Goal: Transaction & Acquisition: Purchase product/service

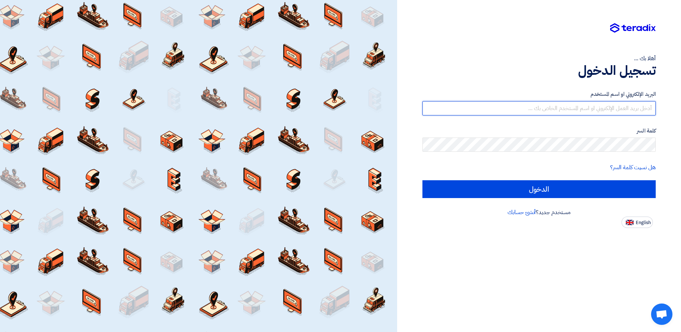
click at [543, 109] on input "text" at bounding box center [538, 108] width 233 height 14
paste input "[EMAIL_ADDRESS][DOMAIN_NAME]"
type input "[EMAIL_ADDRESS][DOMAIN_NAME]"
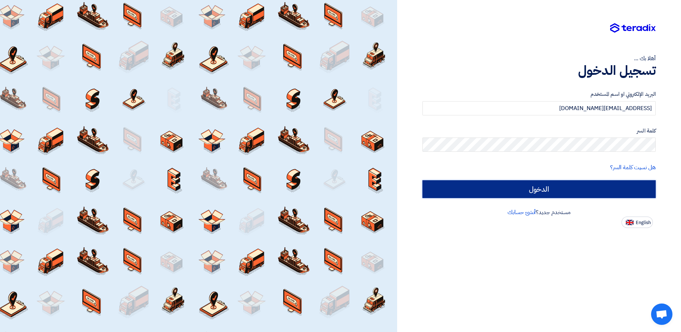
click at [557, 186] on input "الدخول" at bounding box center [538, 189] width 233 height 18
type input "Sign in"
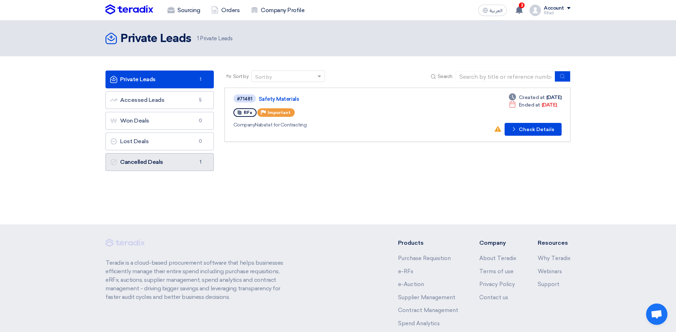
click at [156, 164] on link "Cancelled Deals Cancelled Deals 1" at bounding box center [159, 162] width 108 height 18
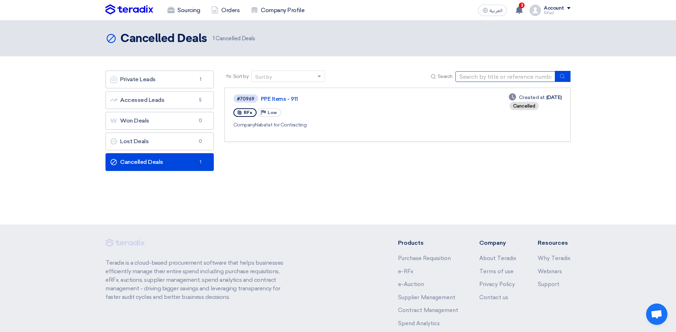
click at [507, 75] on input at bounding box center [505, 76] width 100 height 11
paste input "N516-926"
type input "N516-926"
click at [564, 75] on icon "submit" at bounding box center [562, 76] width 6 height 6
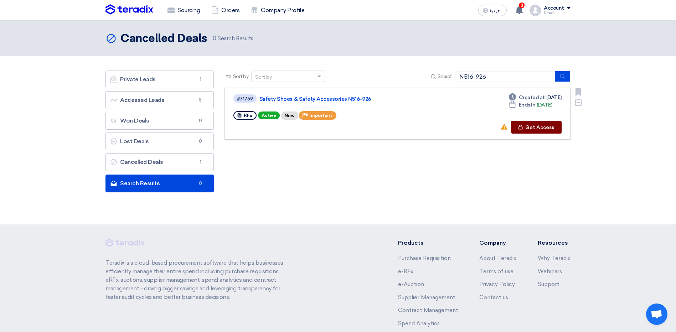
click at [525, 127] on button "Check details Get Access" at bounding box center [536, 127] width 51 height 13
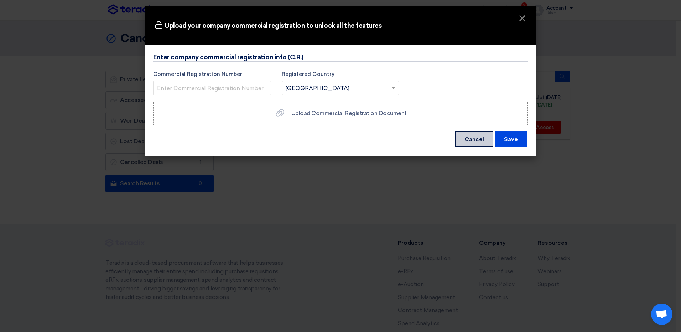
click at [465, 138] on button "Cancel" at bounding box center [474, 139] width 38 height 16
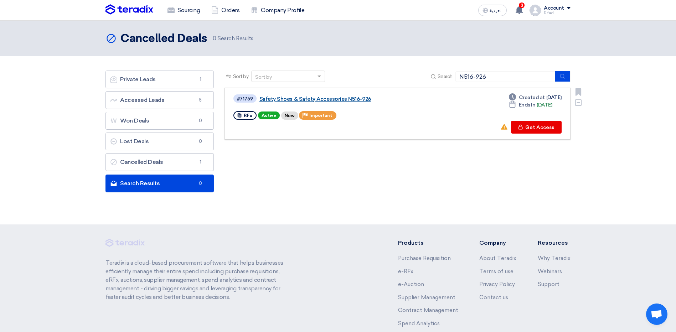
click at [298, 98] on link "Safety Shoes & Safety Accessories N516-926" at bounding box center [348, 99] width 178 height 6
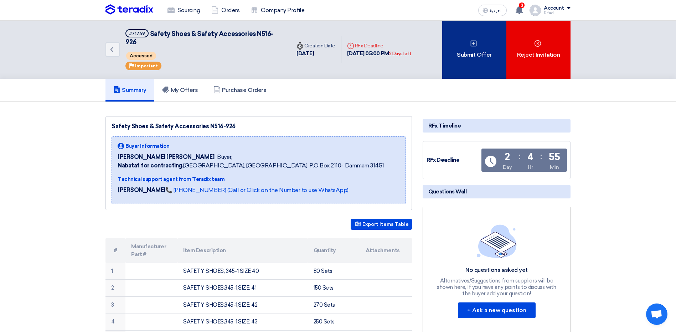
click at [468, 53] on div "Submit Offer" at bounding box center [474, 50] width 64 height 58
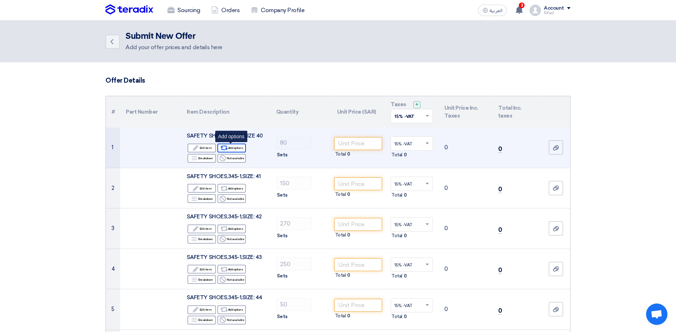
click at [239, 147] on div "Alternative Add options" at bounding box center [231, 148] width 28 height 9
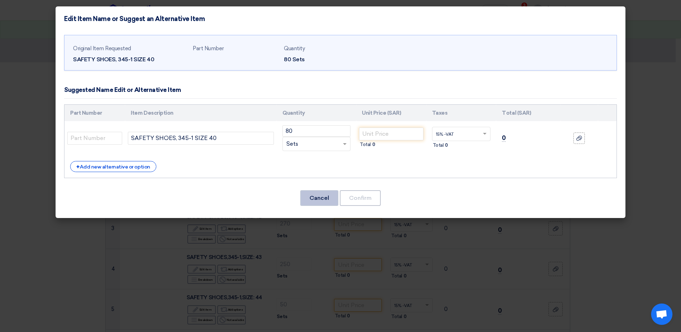
click at [329, 201] on button "Cancel" at bounding box center [319, 198] width 38 height 16
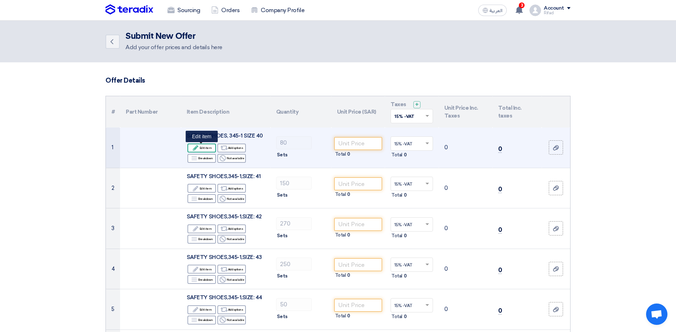
click at [205, 148] on div "Edit Edit item" at bounding box center [201, 148] width 28 height 9
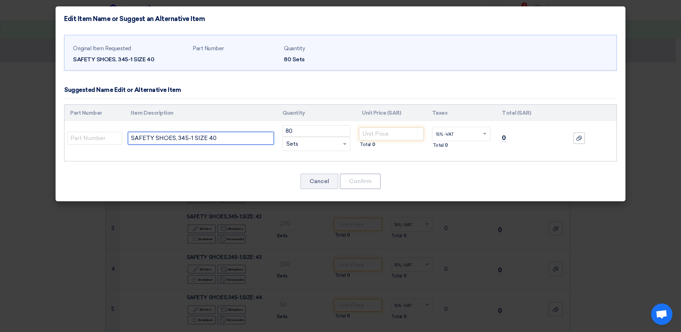
drag, startPoint x: 225, startPoint y: 137, endPoint x: 91, endPoint y: 145, distance: 134.5
click at [91, 145] on tr "SAFETY SHOES, 345-1 SIZE 40 80 RFQ_STEP1.ITEMS.2.TYPE_PLACEHOLDER × Sets" at bounding box center [340, 138] width 552 height 34
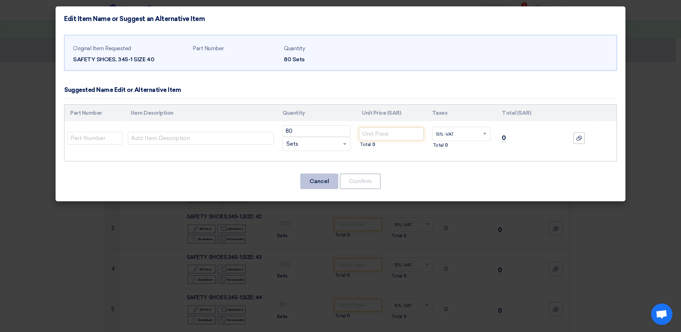
click at [317, 180] on button "Cancel" at bounding box center [319, 181] width 38 height 16
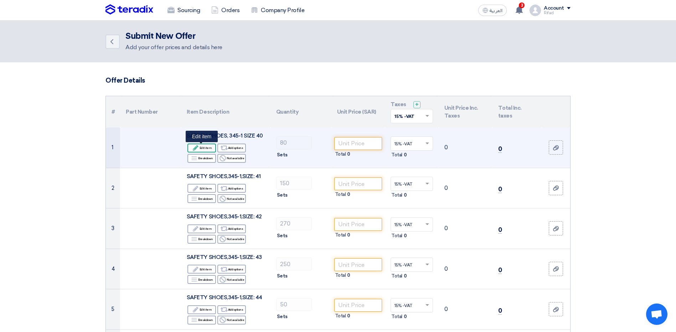
click at [201, 146] on div "Edit Edit item" at bounding box center [201, 148] width 28 height 9
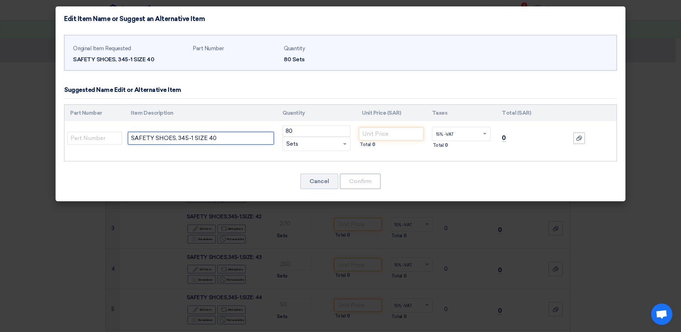
click at [224, 140] on input "SAFETY SHOES, 345-1 SIZE 40" at bounding box center [201, 138] width 146 height 13
click at [226, 136] on input "SAFETY SHOES, 345-1 SIZE 40" at bounding box center [201, 138] width 146 height 13
drag, startPoint x: 217, startPoint y: 138, endPoint x: 83, endPoint y: 137, distance: 133.6
click at [83, 137] on tr "SAFETY SHOES, 345-1 SIZE 40 80 RFQ_STEP1.ITEMS.2.TYPE_PLACEHOLDER × Sets" at bounding box center [340, 138] width 552 height 34
paste input "afety Shoes, Uvex 1 x-tended support 8517 1-3, Size"
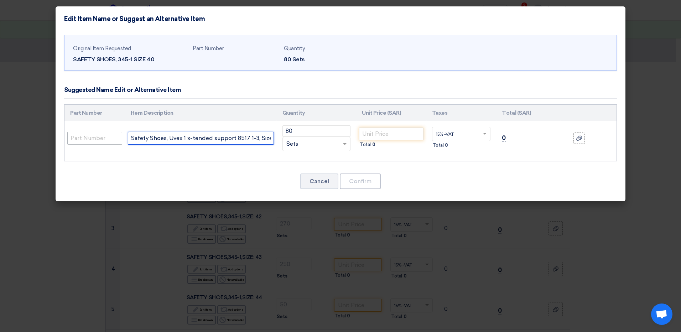
scroll to position [0, 9]
type input "Safety Shoes, Uvex 1 x-tended support 8517 1-3, Size 40"
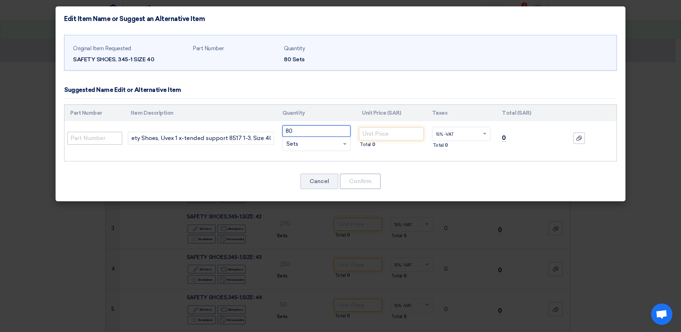
scroll to position [0, 0]
click at [376, 134] on input "number" at bounding box center [391, 133] width 64 height 13
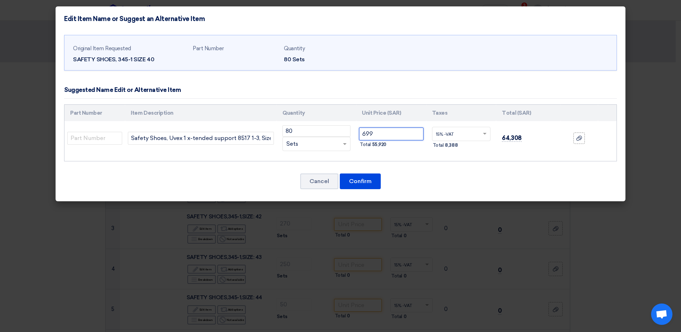
type input "699"
click at [434, 171] on div "Original Item Requested SAFETY SHOES, 345-1 SIZE 40 Part Number Quantity 80 Set…" at bounding box center [341, 116] width 570 height 170
click at [369, 180] on button "Confirm" at bounding box center [360, 181] width 41 height 16
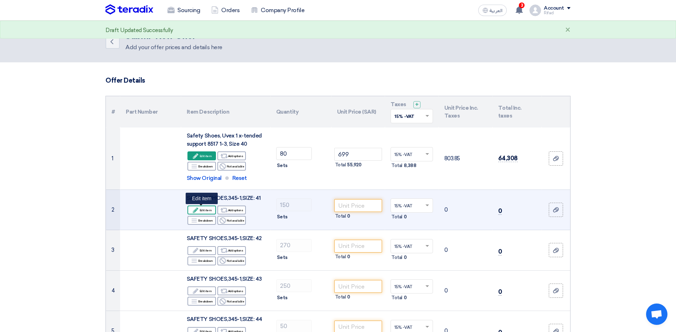
click at [205, 210] on div "Edit Edit item" at bounding box center [201, 209] width 28 height 9
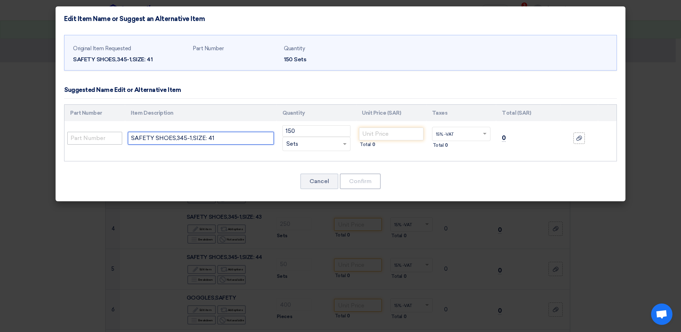
drag, startPoint x: 219, startPoint y: 137, endPoint x: 72, endPoint y: 139, distance: 147.4
click at [72, 139] on tr "SAFETY SHOES,345-1,SIZE: 41 150 RFQ_STEP1.ITEMS.2.TYPE_PLACEHOLDER × Sets" at bounding box center [340, 138] width 552 height 34
paste input "afety Shoes, Uvex 1 x-tended support 8517 1-3, Size"
type input "Safety Shoes, Uvex 1 x-tended support 8517 1-3, Size 41"
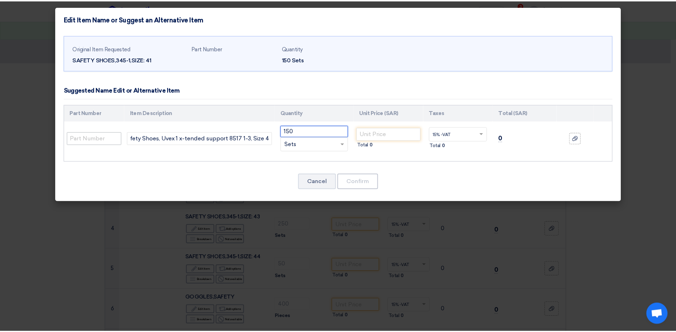
scroll to position [0, 0]
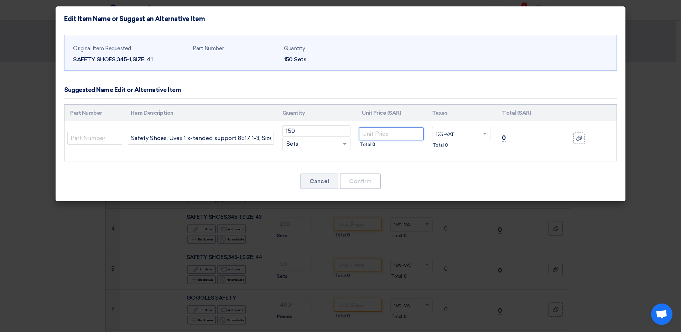
click at [373, 134] on input "number" at bounding box center [391, 133] width 64 height 13
type input "699"
click at [369, 177] on button "Confirm" at bounding box center [360, 181] width 41 height 16
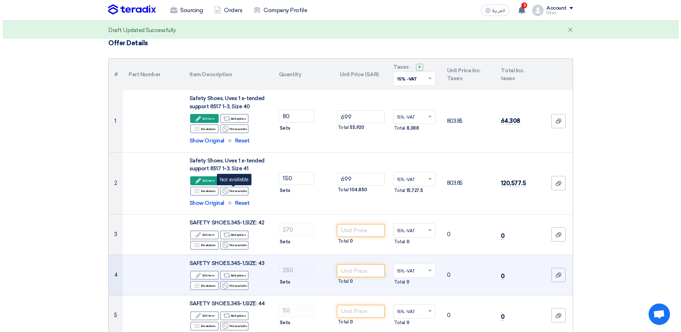
scroll to position [71, 0]
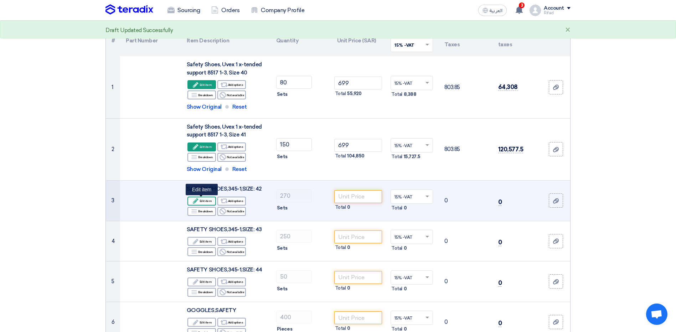
click at [204, 200] on div "Edit Edit item" at bounding box center [201, 201] width 28 height 9
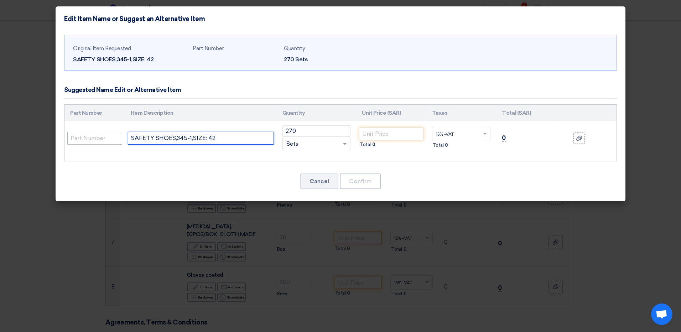
drag, startPoint x: 217, startPoint y: 140, endPoint x: 83, endPoint y: 142, distance: 134.3
click at [83, 142] on tr "SAFETY SHOES,345-1,SIZE: 42 270 RFQ_STEP1.ITEMS.2.TYPE_PLACEHOLDER × Sets" at bounding box center [340, 138] width 552 height 34
paste input "afety Shoes, Uvex 1 x-tended support 8517 1-3, Size"
type input "Safety Shoes, Uvex 1 x-tended support 8517 1-3, Size 42"
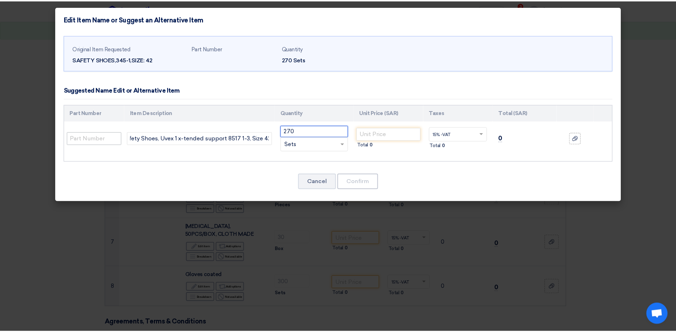
scroll to position [0, 0]
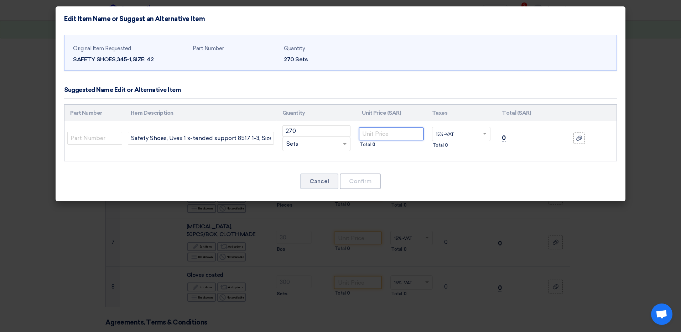
click at [393, 132] on input "number" at bounding box center [391, 133] width 64 height 13
type input "699"
click at [370, 183] on button "Confirm" at bounding box center [360, 181] width 41 height 16
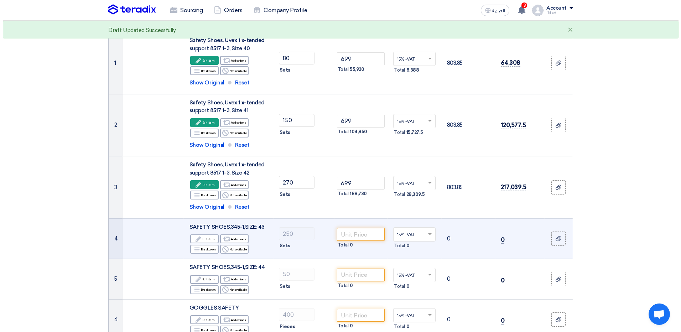
scroll to position [142, 0]
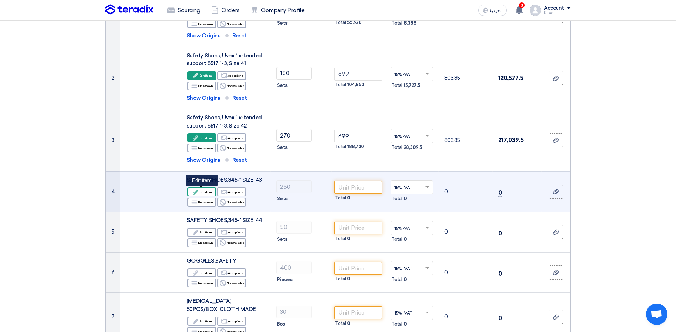
click at [196, 189] on icon "Edit" at bounding box center [195, 192] width 6 height 6
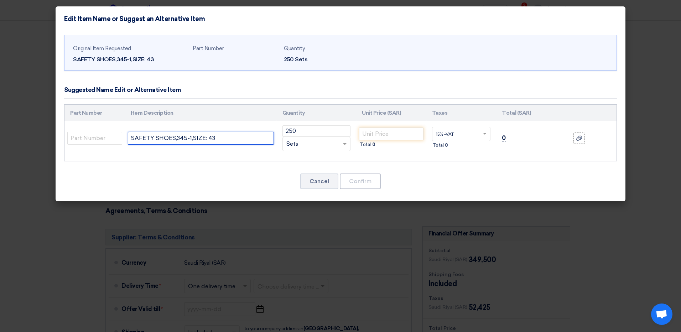
click at [224, 137] on input "SAFETY SHOES,345-1,SIZE: 43" at bounding box center [201, 138] width 146 height 13
drag, startPoint x: 218, startPoint y: 137, endPoint x: 73, endPoint y: 144, distance: 145.1
click at [73, 144] on tr "SAFETY SHOES,345-1,SIZE: 43 250 RFQ_STEP1.ITEMS.2.TYPE_PLACEHOLDER × Sets" at bounding box center [340, 138] width 552 height 34
paste input "afety Shoes, Uvex 1 x-tended support 8517 1-3, Size"
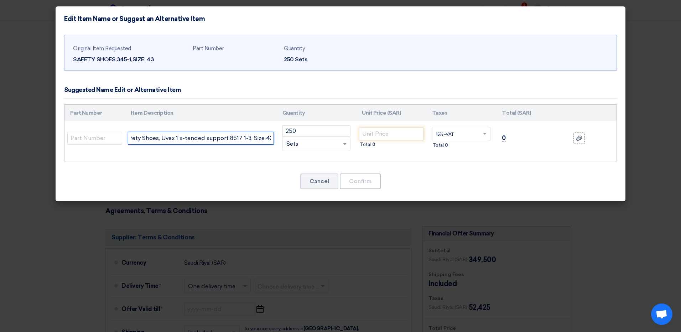
type input "Safety Shoes, Uvex 1 x-tended support 8517 1-3, Size 43"
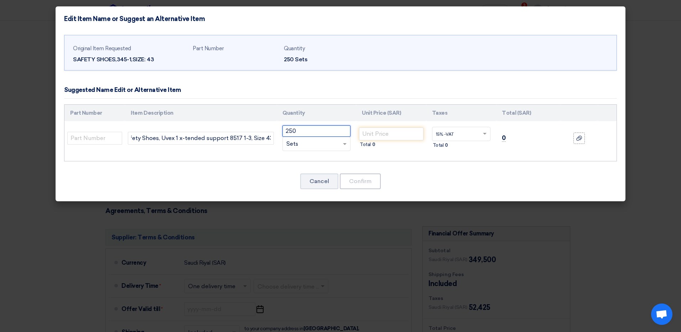
scroll to position [0, 0]
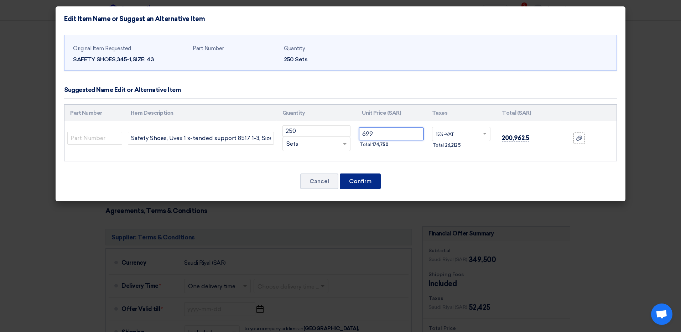
type input "699"
click at [360, 183] on button "Confirm" at bounding box center [360, 181] width 41 height 16
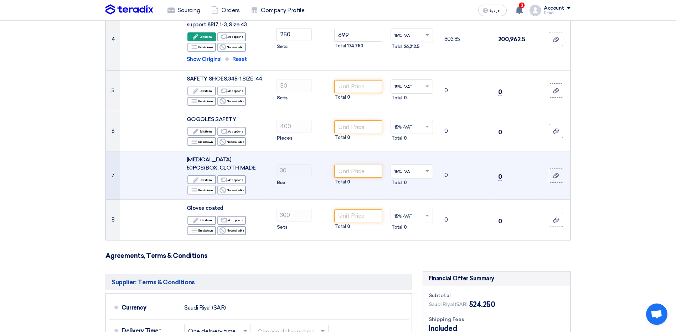
scroll to position [293, 0]
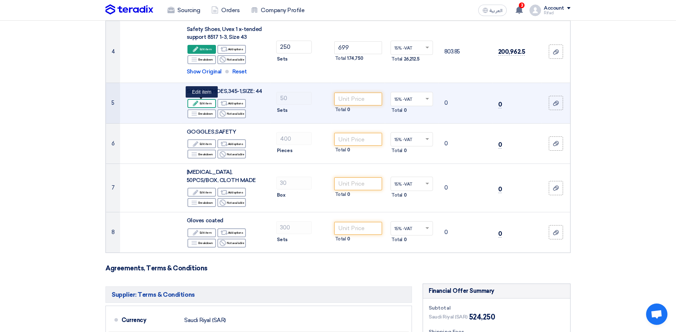
click at [209, 102] on div "Edit Edit item" at bounding box center [201, 103] width 28 height 9
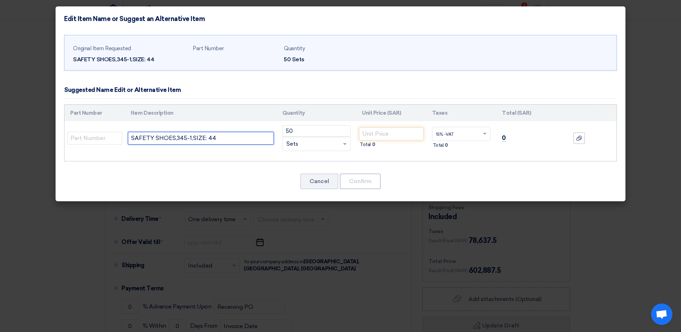
drag, startPoint x: 230, startPoint y: 135, endPoint x: 59, endPoint y: 137, distance: 170.2
click at [60, 137] on div "Original Item Requested SAFETY SHOES,345-1,SIZE: 44 Part Number Quantity 50 Set…" at bounding box center [341, 116] width 570 height 170
paste input "afety Shoes, Uvex 1 x-tended support 8517 1-3, Size"
type input "Safety Shoes, Uvex 1 x-tended support 8517 1-3, Size 44"
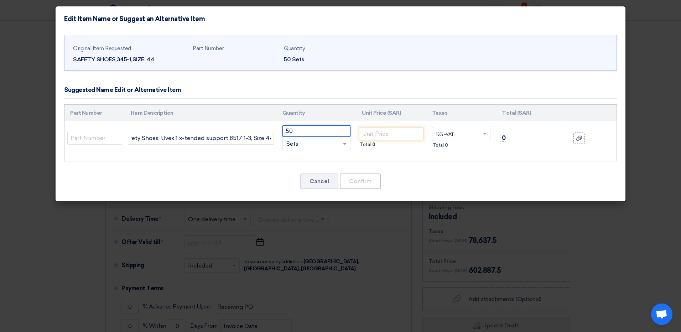
scroll to position [0, 0]
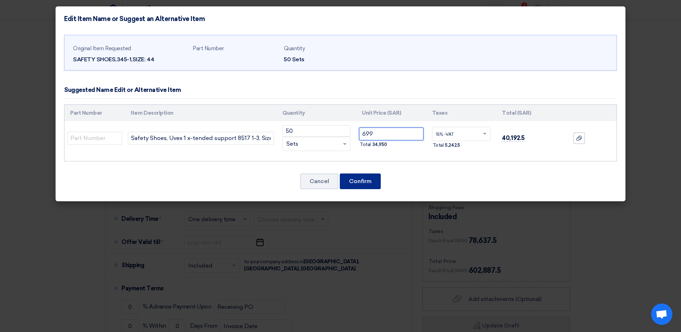
type input "699"
click at [366, 183] on button "Confirm" at bounding box center [360, 181] width 41 height 16
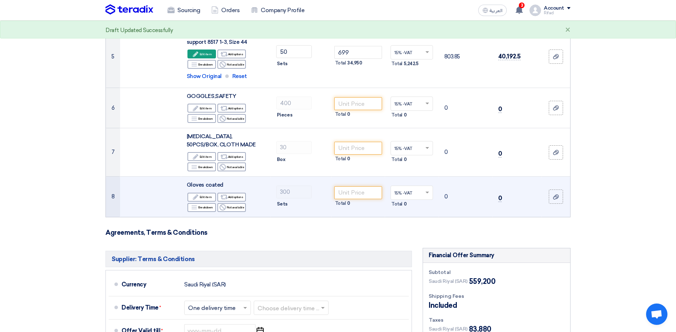
scroll to position [332, 0]
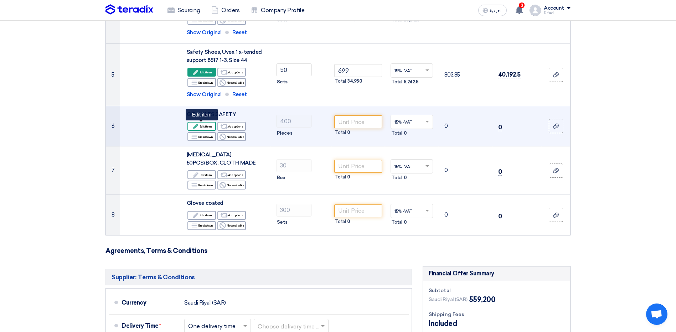
click at [201, 126] on div "Edit Edit item" at bounding box center [201, 126] width 28 height 9
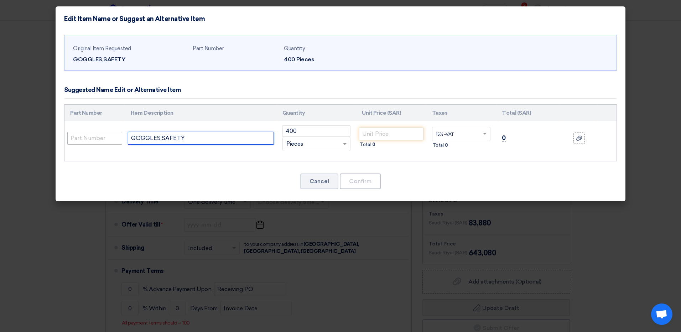
drag, startPoint x: 192, startPoint y: 137, endPoint x: 73, endPoint y: 138, distance: 119.3
click at [73, 138] on tr "GOGGLES,SAFETY 400 RFQ_STEP1.ITEMS.2.TYPE_PLACEHOLDER" at bounding box center [340, 138] width 552 height 34
paste input "oggles, Safety VAULTEX UD91"
type input "Goggles, Safety VAULTEX UD91"
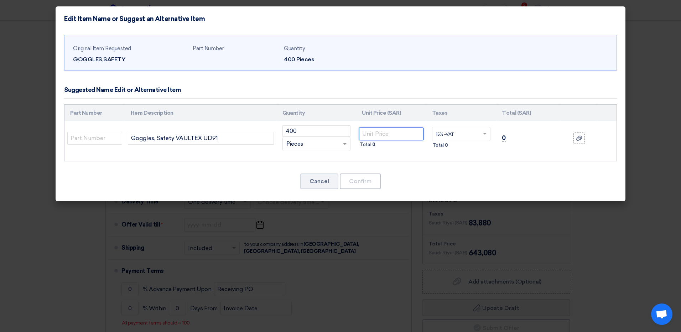
click at [387, 132] on input "number" at bounding box center [391, 133] width 64 height 13
type input "3.35"
click at [366, 184] on button "Confirm" at bounding box center [360, 181] width 41 height 16
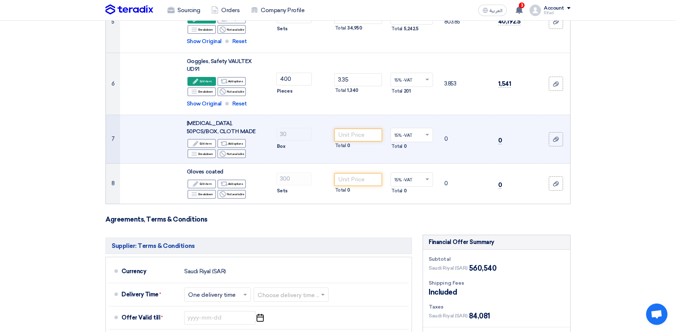
scroll to position [350, 0]
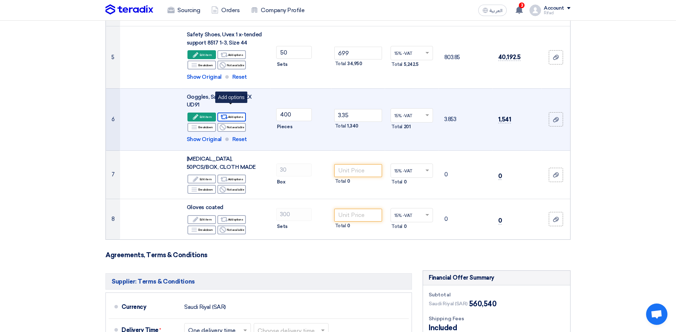
click at [238, 113] on div "Alternative Add options" at bounding box center [231, 117] width 28 height 9
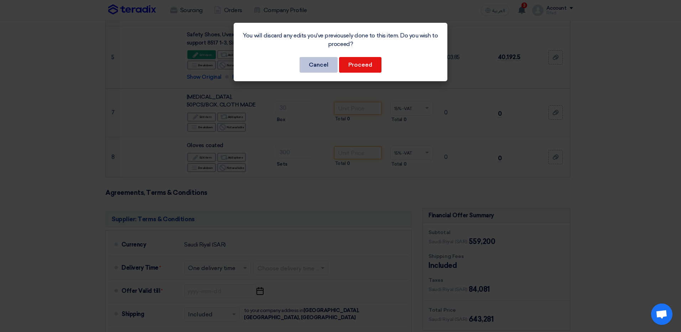
click at [321, 63] on button "Cancel" at bounding box center [319, 65] width 38 height 16
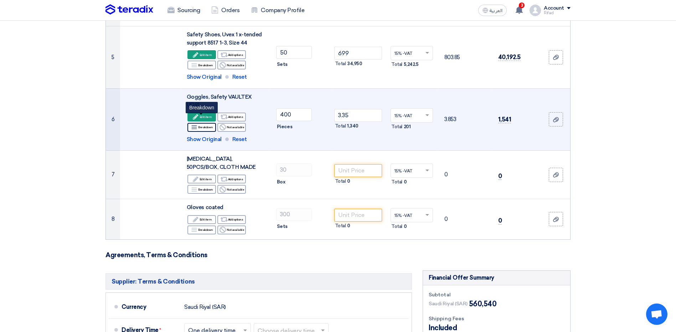
click at [207, 123] on div "Breakdown Breakdown" at bounding box center [201, 127] width 28 height 9
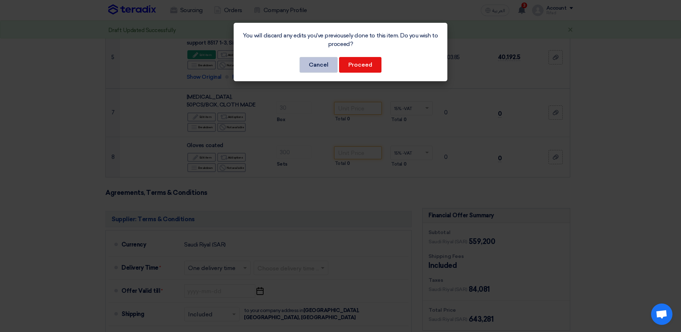
click at [315, 69] on button "Cancel" at bounding box center [319, 65] width 38 height 16
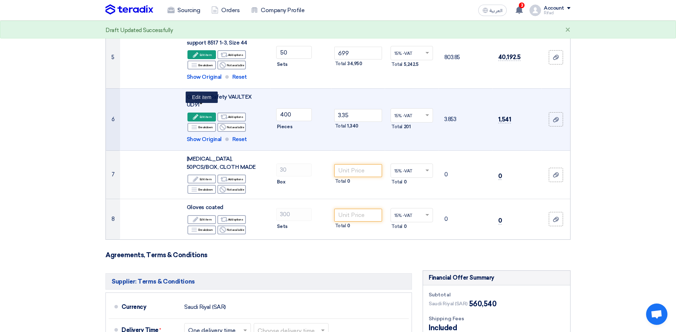
click at [209, 113] on div "Edit Edit item" at bounding box center [201, 117] width 28 height 9
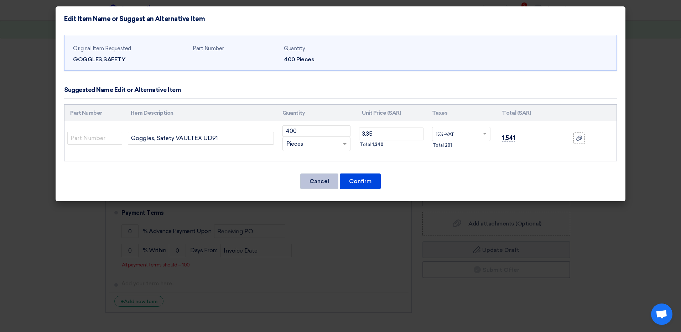
click at [316, 179] on button "Cancel" at bounding box center [319, 181] width 38 height 16
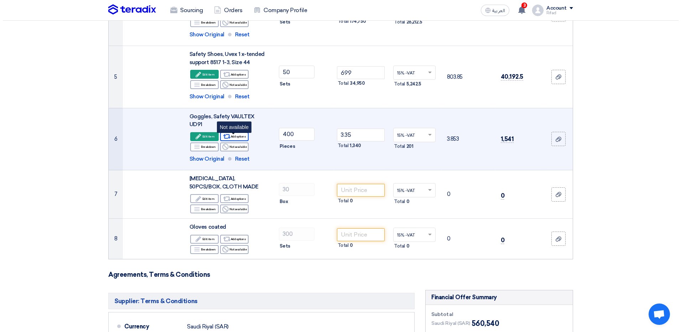
scroll to position [314, 0]
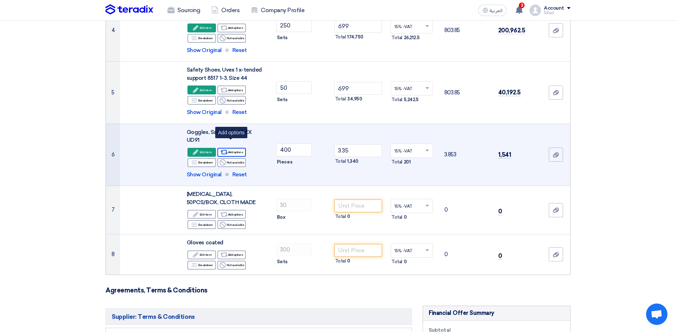
click at [238, 148] on div "Alternative Add options" at bounding box center [231, 152] width 28 height 9
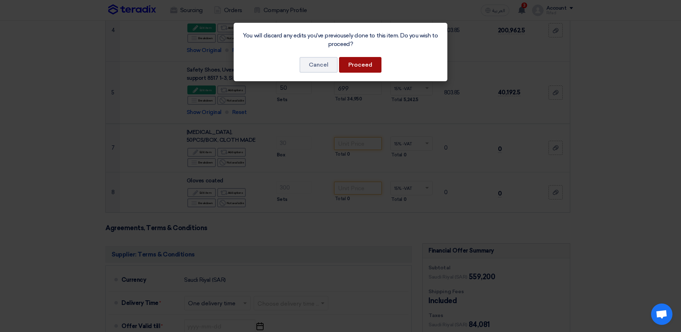
click at [366, 66] on button "Proceed" at bounding box center [360, 65] width 42 height 16
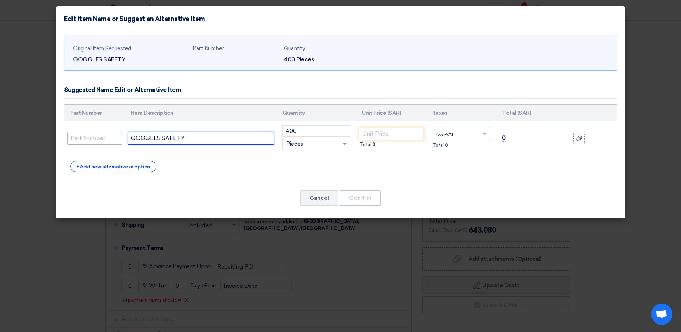
drag, startPoint x: 160, startPoint y: 140, endPoint x: 83, endPoint y: 143, distance: 77.0
click at [83, 143] on tr "GOGGLES,SAFETY 400 RFQ_STEP1.ITEMS.2.TYPE_PLACEHOLDER" at bounding box center [340, 138] width 552 height 34
paste input "oggles, Safety VAULTEX UD91"
type input "Goggles, Safety VAULTEX UD91"
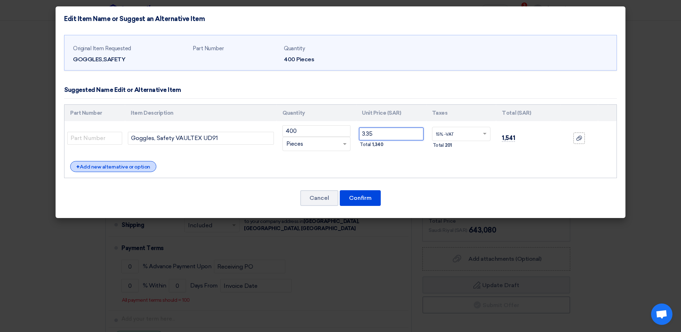
type input "3.35"
click at [99, 167] on div "+ Add new alternative or option" at bounding box center [113, 166] width 86 height 11
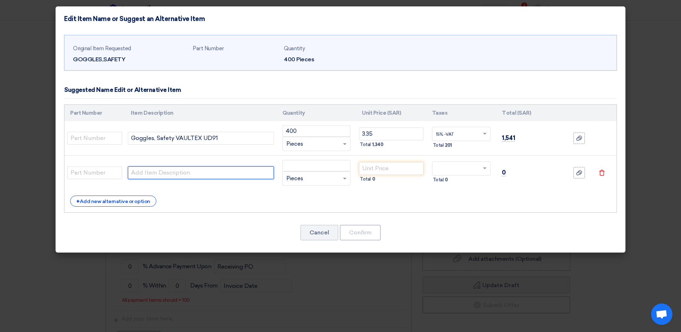
click at [182, 175] on input "text" at bounding box center [201, 172] width 146 height 13
paste input "Goggles, Safety - 3M Virtua"
type input "Goggles, Safety - 3M Virtua"
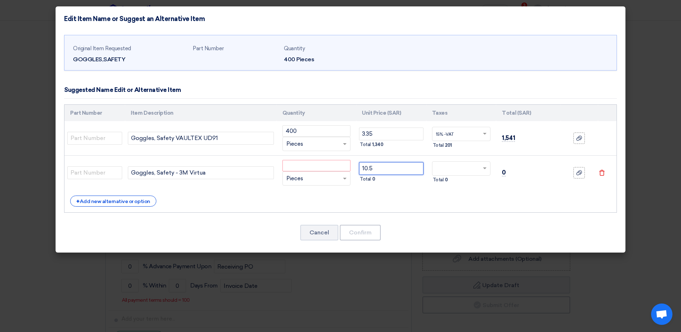
type input "10.5"
click at [338, 169] on input "number" at bounding box center [316, 165] width 68 height 11
click at [277, 199] on div "+ Add new alternative or option" at bounding box center [340, 201] width 541 height 11
drag, startPoint x: 317, startPoint y: 166, endPoint x: 251, endPoint y: 168, distance: 65.9
click at [251, 168] on tr "Goggles, Safety - 3M Virtua 0 RFQ_STEP1.ITEMS.2.TYPE_PLACEHOLDER × Pieces" at bounding box center [340, 173] width 552 height 35
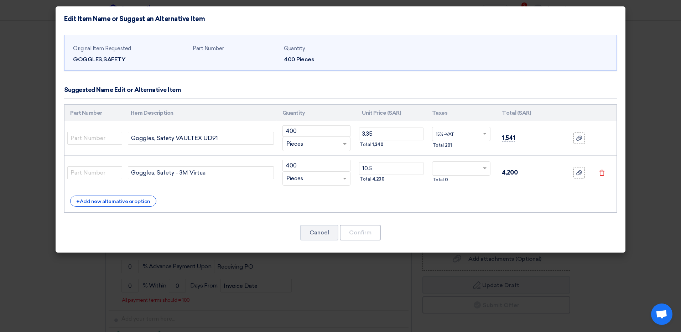
click at [260, 208] on div "Part Number Item Description Quantity Unit Price (SAR) Taxes Total (SAR) 400" at bounding box center [340, 158] width 553 height 109
drag, startPoint x: 295, startPoint y: 167, endPoint x: 266, endPoint y: 168, distance: 28.9
click at [266, 168] on tr "Goggles, Safety - 3M Virtua 400 RFQ_STEP1.ITEMS.2.TYPE_PLACEHOLDER × Pieces" at bounding box center [340, 173] width 552 height 35
type input "1"
click at [290, 208] on div "Part Number Item Description Quantity Unit Price (SAR) Taxes Total (SAR) 400" at bounding box center [340, 158] width 553 height 109
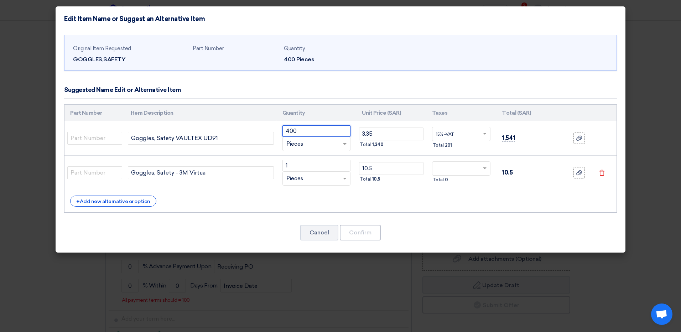
drag, startPoint x: 297, startPoint y: 131, endPoint x: 274, endPoint y: 131, distance: 23.9
click at [274, 131] on tr "Goggles, Safety VAULTEX UD91 400 RFQ_STEP1.ITEMS.2.TYPE_PLACEHOLDER × Pieces" at bounding box center [340, 138] width 552 height 35
type input "399"
click at [280, 196] on div "+ Add new alternative or option" at bounding box center [340, 201] width 541 height 11
click at [312, 183] on div "RFQ_STEP1.ITEMS.2.TYPE_PLACEHOLDER × Pieces" at bounding box center [316, 178] width 68 height 14
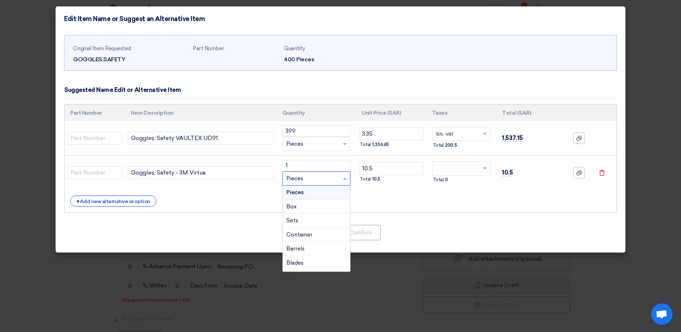
click at [311, 184] on div "RFQ_STEP1.ITEMS.2.TYPE_PLACEHOLDER × Pieces" at bounding box center [316, 178] width 68 height 14
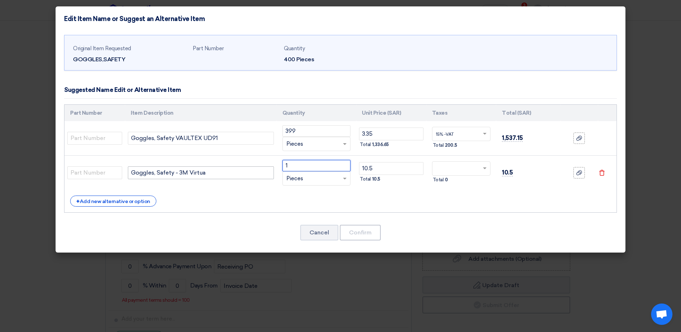
drag, startPoint x: 295, startPoint y: 167, endPoint x: 260, endPoint y: 168, distance: 34.6
click at [260, 168] on tr "Goggles, Safety - 3M Virtua 1 RFQ_STEP1.ITEMS.2.TYPE_PLACEHOLDER × Pieces" at bounding box center [340, 173] width 552 height 35
type input "200"
drag, startPoint x: 304, startPoint y: 129, endPoint x: 250, endPoint y: 133, distance: 54.0
click at [251, 133] on tr "Goggles, Safety VAULTEX UD91 399 RFQ_STEP1.ITEMS.2.TYPE_PLACEHOLDER × Pieces" at bounding box center [340, 138] width 552 height 35
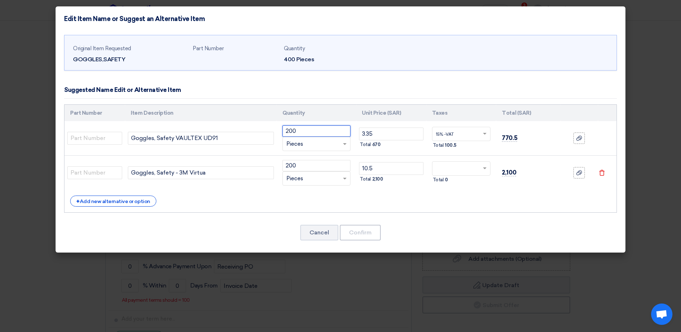
type input "200"
click at [231, 203] on div "+ Add new alternative or option" at bounding box center [340, 201] width 541 height 11
click at [468, 173] on input "text" at bounding box center [457, 168] width 42 height 11
click at [455, 181] on div "15% -VAT" at bounding box center [461, 182] width 58 height 12
click at [468, 205] on div "+ Add new alternative or option" at bounding box center [340, 201] width 541 height 11
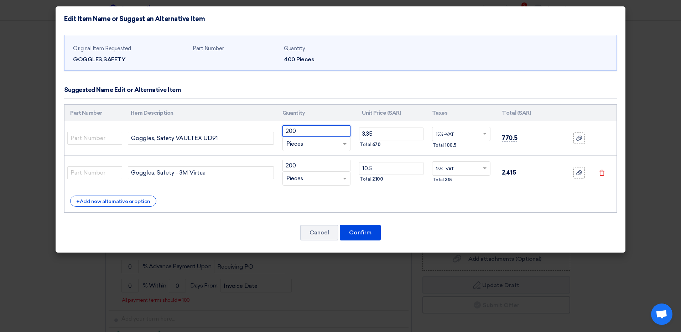
click at [305, 129] on input "200" at bounding box center [316, 130] width 68 height 11
drag, startPoint x: 302, startPoint y: 163, endPoint x: 191, endPoint y: 179, distance: 112.3
click at [193, 178] on tr "Goggles, Safety - 3M Virtua 200 RFQ_STEP1.ITEMS.2.TYPE_PLACEHOLDER × Pieces" at bounding box center [340, 173] width 552 height 35
type input "0"
click at [265, 214] on div "Original Item Requested GOGGLES,SAFETY Part Number Quantity 400 Pieces" at bounding box center [341, 142] width 570 height 222
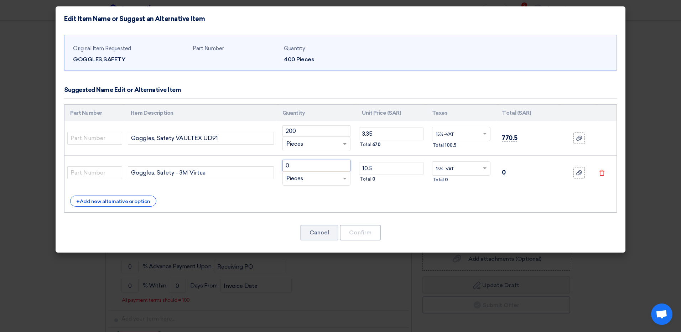
drag, startPoint x: 295, startPoint y: 162, endPoint x: 288, endPoint y: 163, distance: 6.6
click at [289, 163] on input "0" at bounding box center [316, 165] width 68 height 11
type input "1"
drag, startPoint x: 298, startPoint y: 130, endPoint x: 228, endPoint y: 142, distance: 71.7
click at [229, 142] on tr "Goggles, Safety VAULTEX UD91 200 RFQ_STEP1.ITEMS.2.TYPE_PLACEHOLDER × Pieces" at bounding box center [340, 138] width 552 height 35
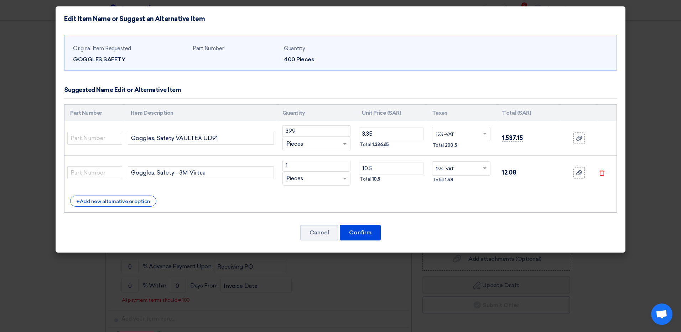
click at [234, 196] on div "+ Add new alternative or option" at bounding box center [340, 201] width 541 height 11
drag, startPoint x: 314, startPoint y: 132, endPoint x: 195, endPoint y: 139, distance: 119.5
click at [213, 136] on tr "Goggles, Safety VAULTEX UD91 399 RFQ_STEP1.ITEMS.2.TYPE_PLACEHOLDER × Pieces" at bounding box center [340, 138] width 552 height 35
type input "400"
click at [254, 203] on div "+ Add new alternative or option" at bounding box center [340, 201] width 541 height 11
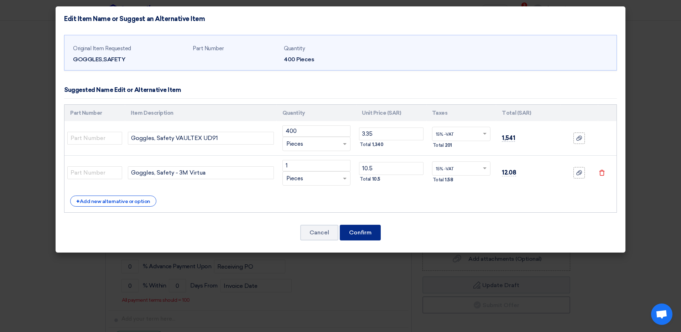
click at [355, 231] on button "Confirm" at bounding box center [360, 233] width 41 height 16
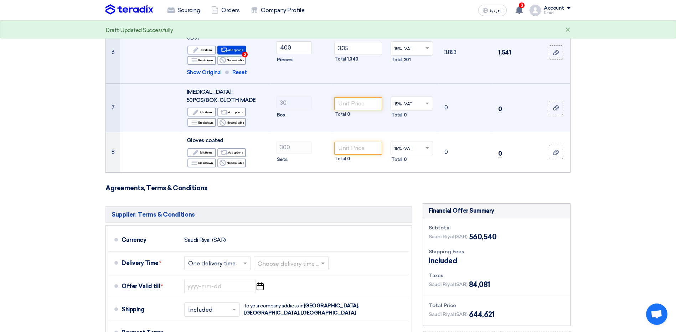
scroll to position [350, 0]
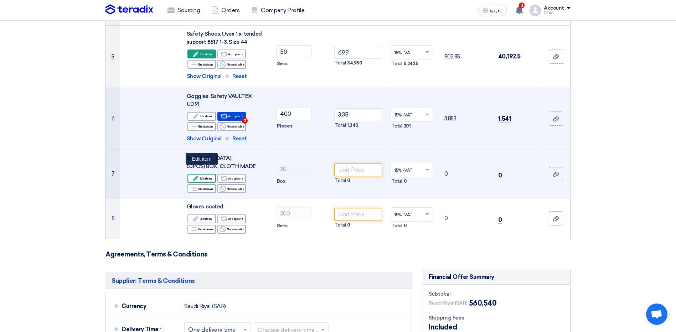
click at [209, 174] on div "Edit Edit item" at bounding box center [201, 178] width 28 height 9
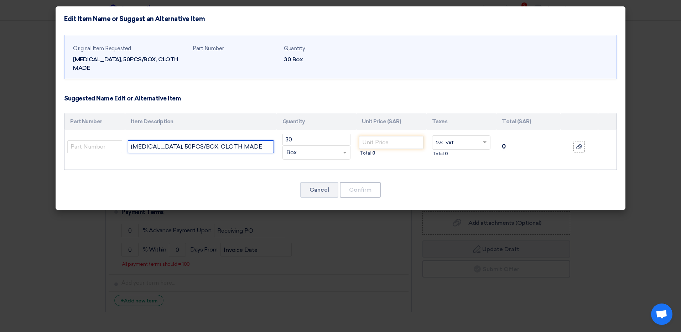
click at [247, 140] on input "[MEDICAL_DATA], 50PCS/BOX, CLOTH MADE" at bounding box center [201, 146] width 146 height 13
drag, startPoint x: 253, startPoint y: 137, endPoint x: 59, endPoint y: 146, distance: 194.3
click at [59, 146] on div "Original Item Requested [MEDICAL_DATA], 50PCS/BOX, CLOTH MADE Part Number Quant…" at bounding box center [341, 120] width 570 height 179
paste input "Surgical Mask, 50pcs/Box"
type input "Surgical Mask, 50pcs/Box"
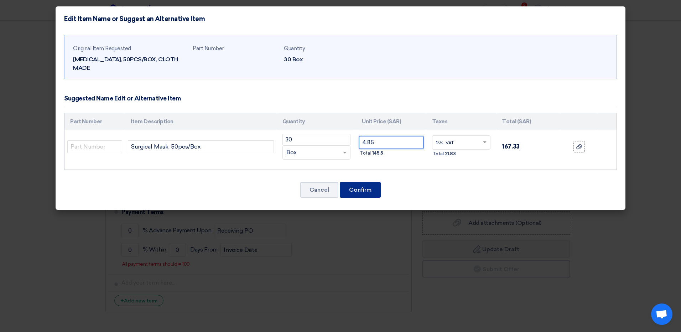
type input "4.85"
click at [365, 182] on button "Confirm" at bounding box center [360, 190] width 41 height 16
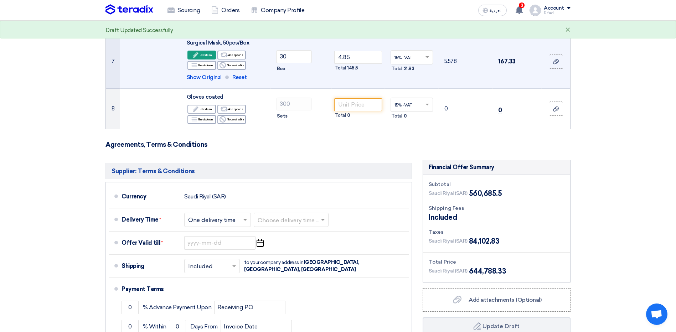
scroll to position [386, 0]
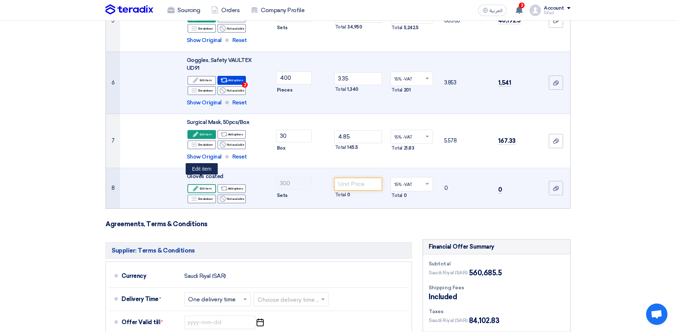
click at [203, 184] on div "Edit Edit item" at bounding box center [201, 188] width 28 height 9
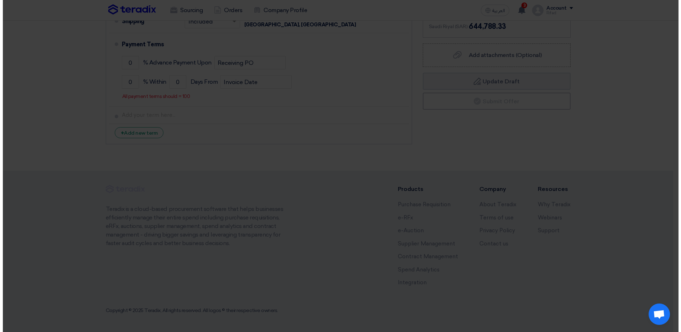
scroll to position [138, 0]
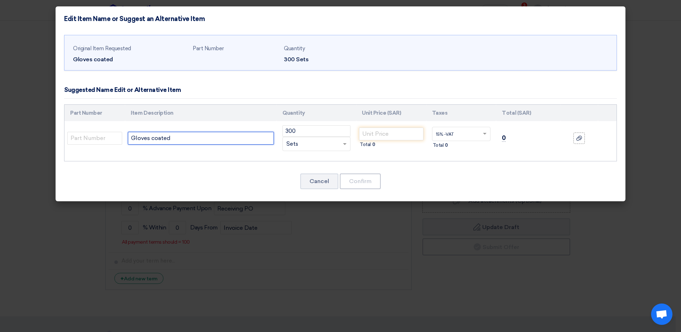
drag, startPoint x: 181, startPoint y: 139, endPoint x: 95, endPoint y: 146, distance: 86.5
click at [95, 146] on tr "Gloves coated 300 RFQ_STEP1.ITEMS.2.TYPE_PLACEHOLDER ×" at bounding box center [340, 138] width 552 height 34
paste input "Coated Green"
type input "Gloves Coated Green"
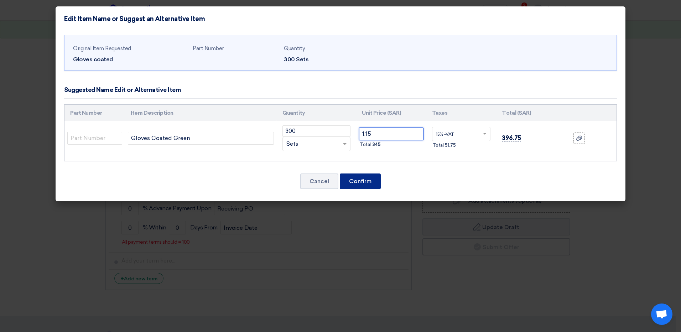
type input "1.15"
click at [350, 178] on button "Confirm" at bounding box center [360, 181] width 41 height 16
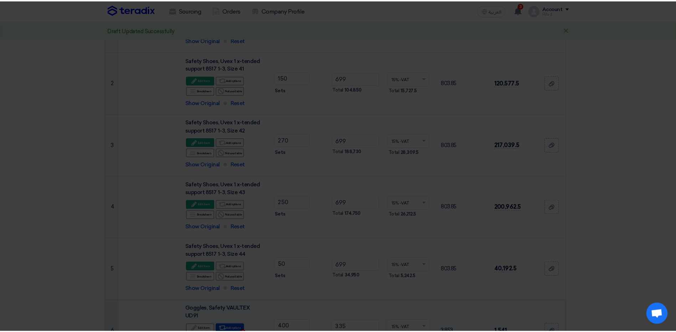
scroll to position [557, 0]
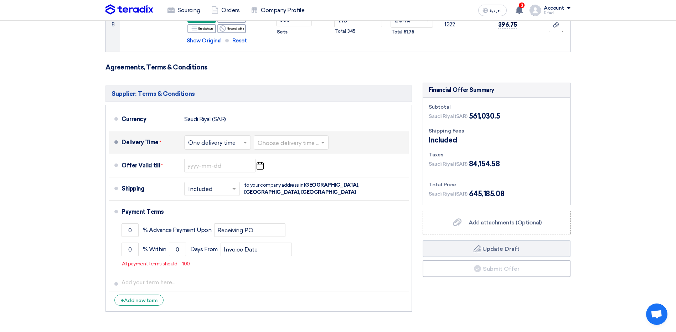
click at [220, 138] on input "text" at bounding box center [217, 143] width 59 height 10
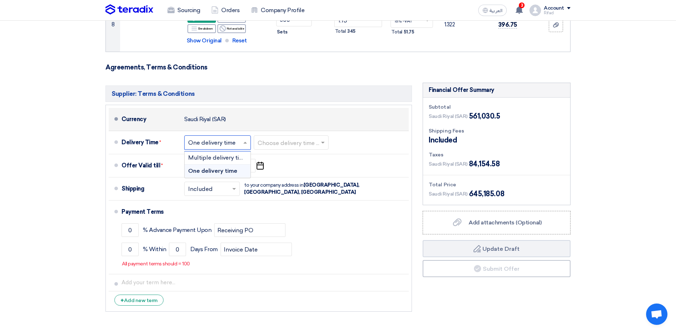
click at [253, 121] on li "Currency [GEOGRAPHIC_DATA] (SAR)" at bounding box center [259, 119] width 300 height 23
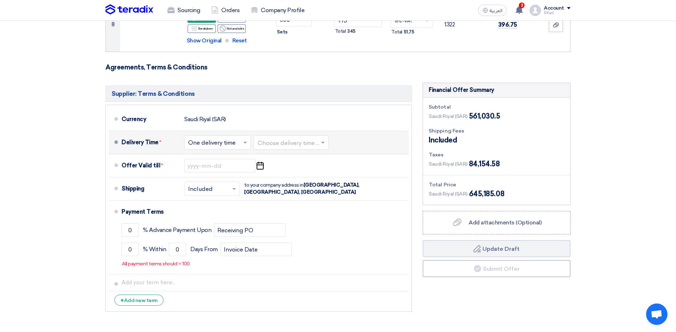
click at [294, 138] on input "text" at bounding box center [291, 143] width 68 height 10
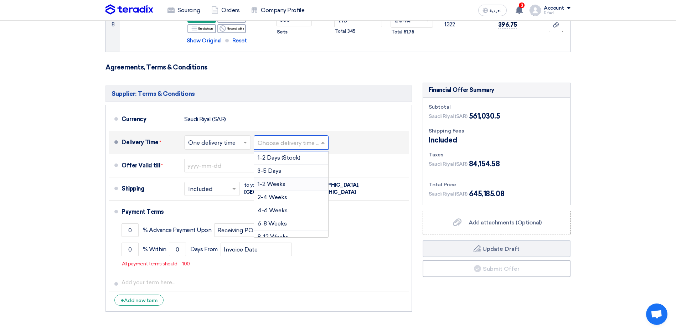
click at [278, 181] on span "1-2 Weeks" at bounding box center [271, 184] width 28 height 7
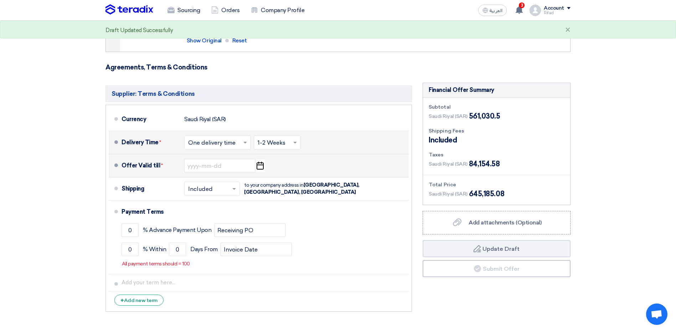
click at [259, 159] on icon "Pick a date" at bounding box center [260, 165] width 10 height 13
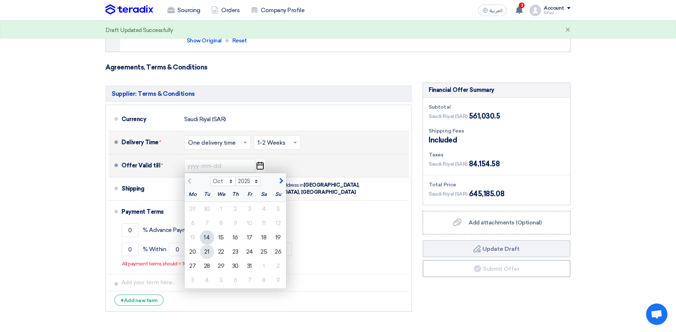
click at [203, 245] on div "21" at bounding box center [207, 252] width 14 height 14
type input "[DATE]"
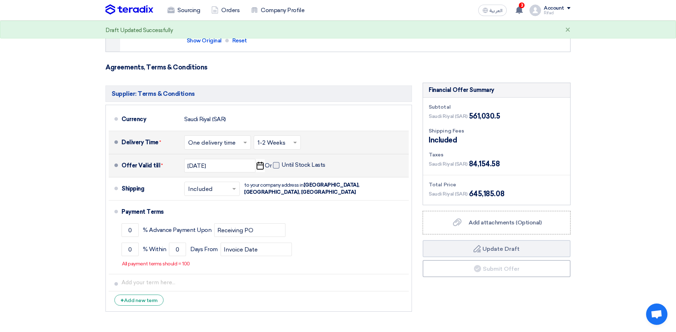
click at [276, 162] on span at bounding box center [276, 165] width 6 height 6
click at [281, 161] on input "Until Stock Lasts" at bounding box center [303, 168] width 45 height 14
checkbox input "true"
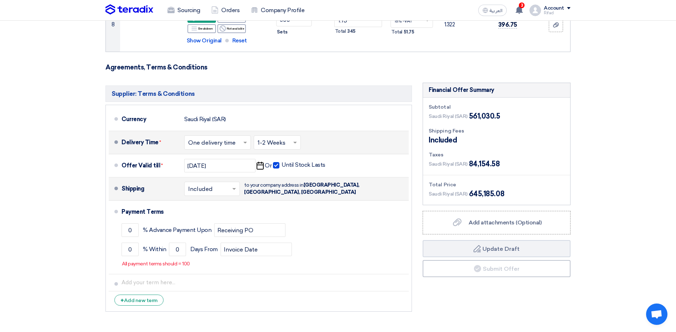
drag, startPoint x: 305, startPoint y: 176, endPoint x: 311, endPoint y: 182, distance: 8.3
click at [311, 182] on div "to your company address in [GEOGRAPHIC_DATA], [GEOGRAPHIC_DATA], [GEOGRAPHIC_DA…" at bounding box center [306, 189] width 125 height 14
copy div "[GEOGRAPHIC_DATA], [GEOGRAPHIC_DATA], [GEOGRAPHIC_DATA]"
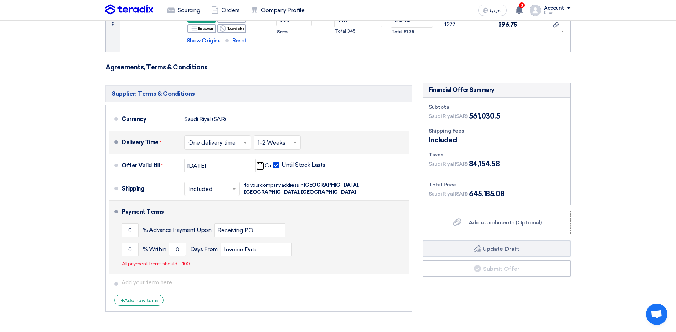
click at [277, 201] on li "Payment Terms 0 % Advance Payment Upon Receiving PO 0 % Within 0" at bounding box center [259, 238] width 300 height 74
drag, startPoint x: 131, startPoint y: 222, endPoint x: 120, endPoint y: 223, distance: 10.8
click at [120, 223] on li "Payment Terms 0 % Advance Payment Upon Receiving PO 0 % Within 0" at bounding box center [259, 238] width 300 height 74
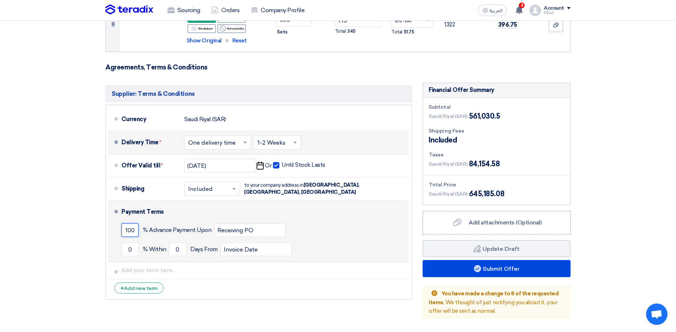
type input "100"
click at [328, 220] on div "100 % Advance Payment Upon Receiving PO" at bounding box center [263, 229] width 284 height 19
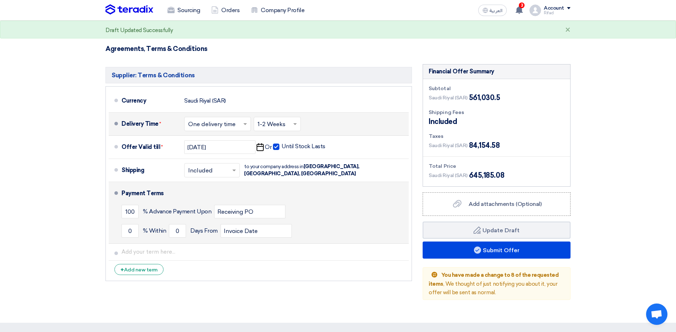
scroll to position [592, 0]
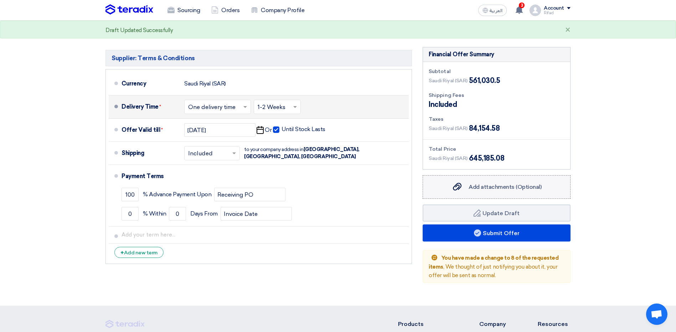
click at [484, 183] on span "Add attachments (Optional)" at bounding box center [504, 186] width 73 height 7
click at [0, 0] on input "Add attachments (Optional) Add attachments (Optional)" at bounding box center [0, 0] width 0 height 0
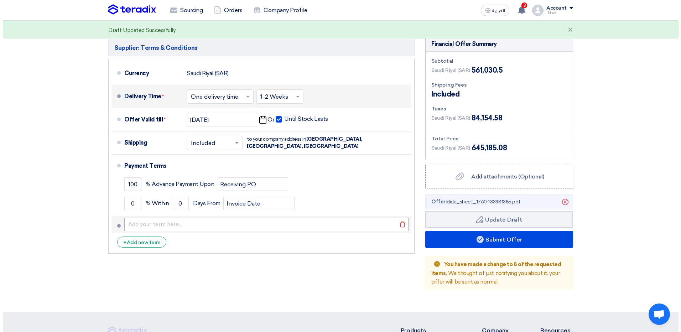
scroll to position [593, 0]
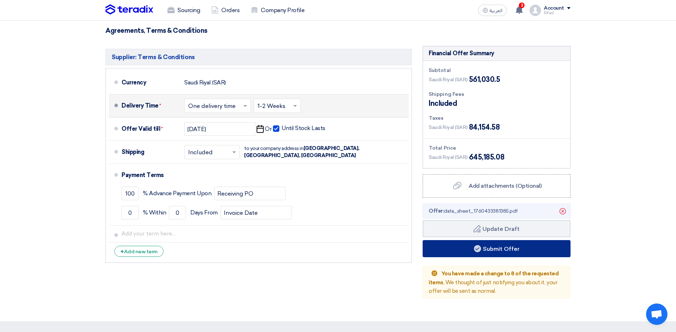
click at [464, 240] on button "Submit Offer" at bounding box center [496, 248] width 148 height 17
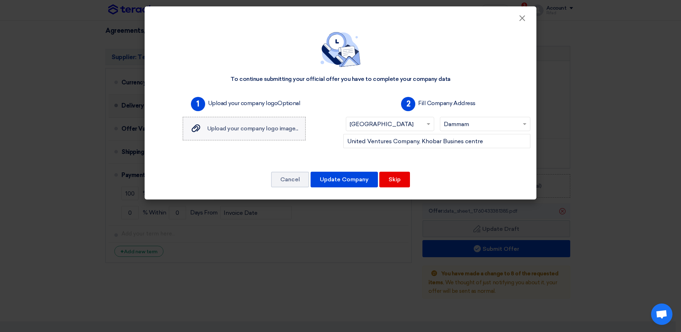
click at [259, 131] on span "Upload your company logo image..." at bounding box center [252, 128] width 91 height 7
click at [0, 0] on input "Upload your company logo image... Upload your company logo image..." at bounding box center [0, 0] width 0 height 0
click at [348, 179] on button "Update Company" at bounding box center [344, 180] width 67 height 16
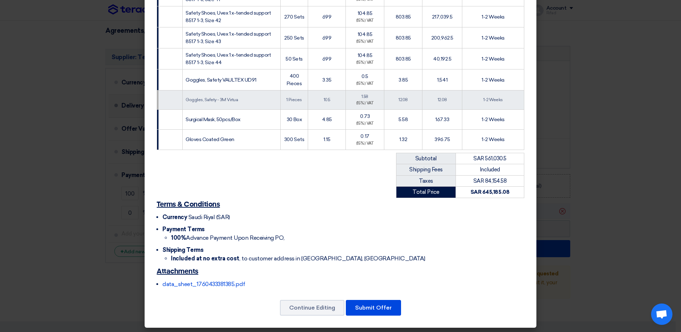
scroll to position [196, 0]
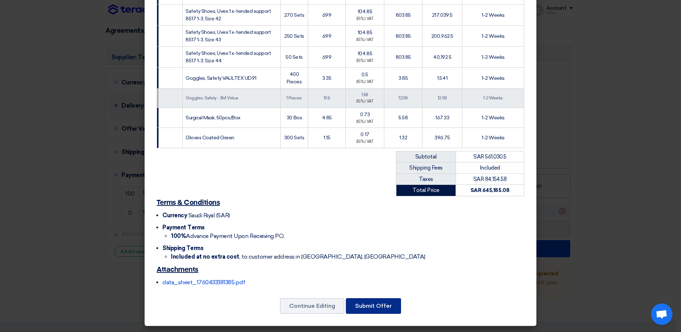
click at [365, 309] on button "Submit Offer" at bounding box center [373, 306] width 55 height 16
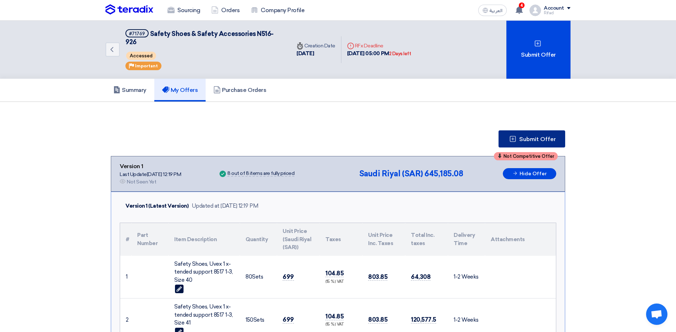
click at [530, 136] on span "Submit Offer" at bounding box center [537, 139] width 37 height 6
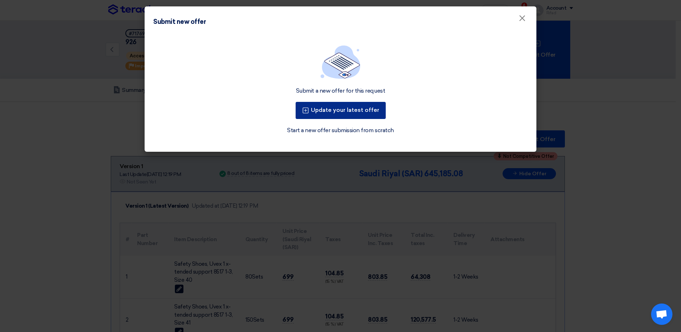
click at [346, 110] on button "Update your latest offer" at bounding box center [341, 110] width 90 height 17
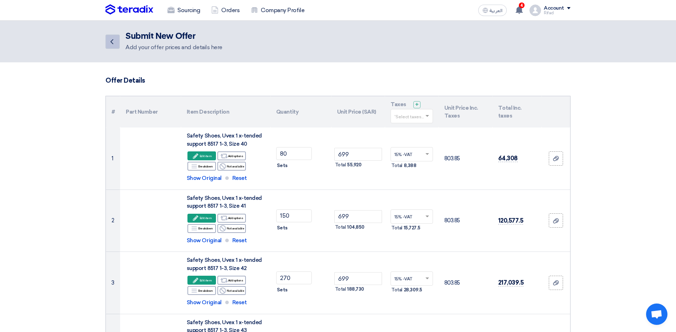
click at [111, 40] on icon "Back" at bounding box center [112, 41] width 9 height 9
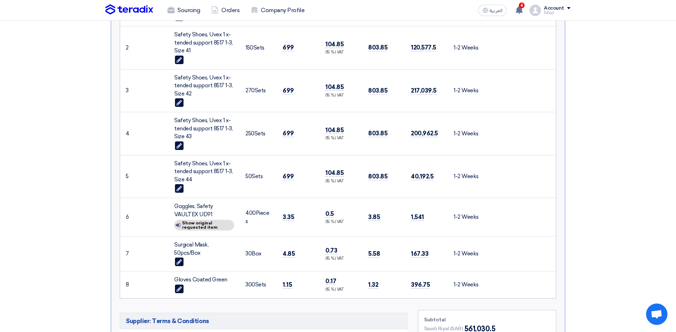
scroll to position [285, 0]
